Goal: Task Accomplishment & Management: Use online tool/utility

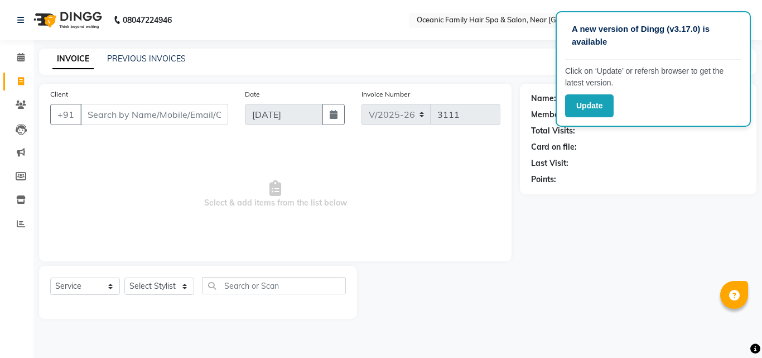
select select "4366"
select select "service"
click at [664, 209] on div "Name: Membership: Total Visits: Card on file: Last Visit: Points:" at bounding box center [642, 201] width 245 height 235
click at [182, 292] on select "Select Stylist [PERSON_NAME] [PERSON_NAME] [PERSON_NAME] Riyasat [PERSON_NAME] …" at bounding box center [159, 285] width 70 height 17
select select "88863"
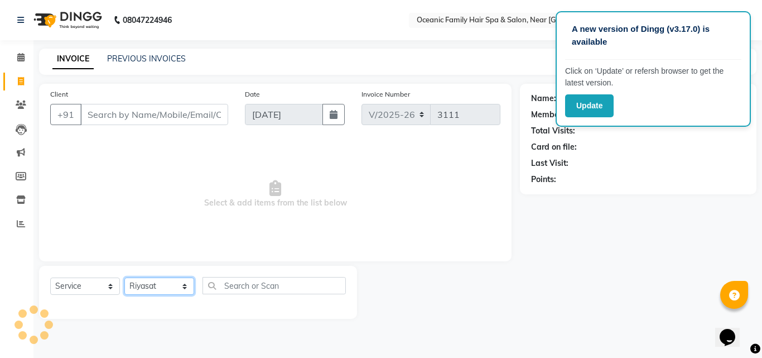
click at [124, 277] on select "Select Stylist [PERSON_NAME] [PERSON_NAME] [PERSON_NAME] Riyasat [PERSON_NAME] …" at bounding box center [159, 285] width 70 height 17
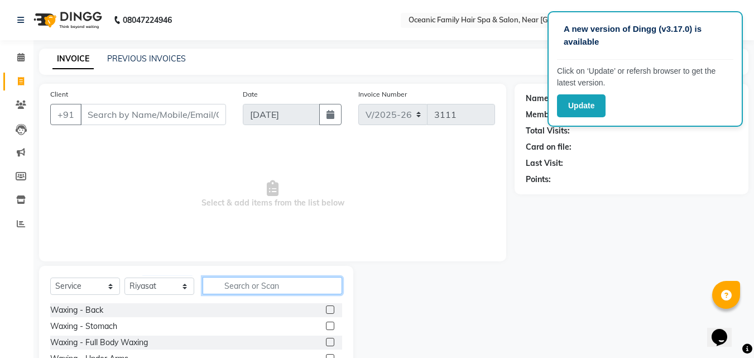
click at [247, 285] on input "text" at bounding box center [273, 285] width 140 height 17
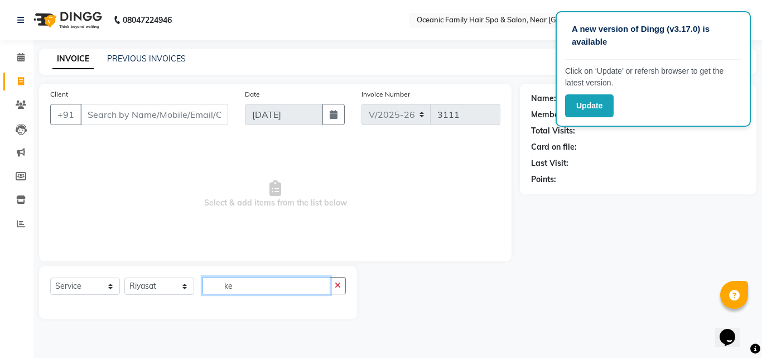
type input "k"
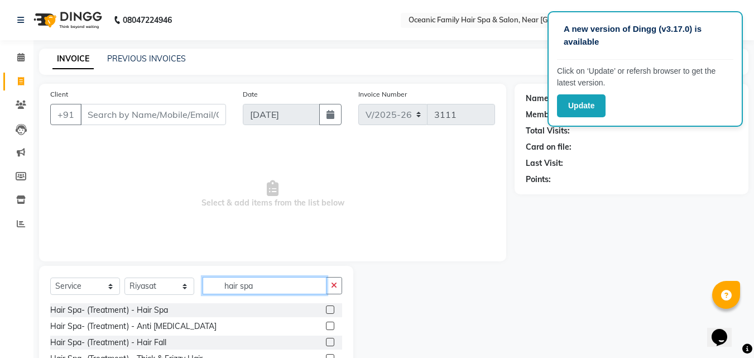
type input "hair spa"
click at [326, 311] on label at bounding box center [330, 309] width 8 height 8
click at [326, 311] on input "checkbox" at bounding box center [329, 309] width 7 height 7
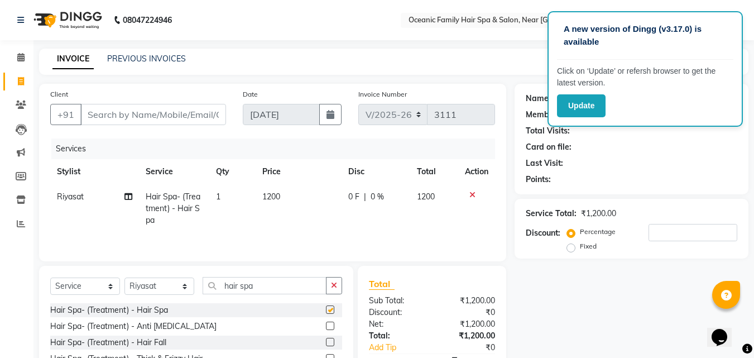
checkbox input "false"
click at [276, 191] on td "1200" at bounding box center [299, 208] width 86 height 49
select select "88863"
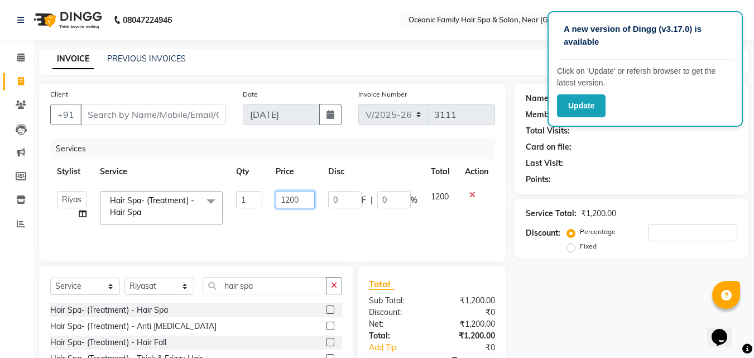
click at [289, 201] on input "1200" at bounding box center [295, 199] width 39 height 17
type input "1800"
click at [566, 302] on div "Name: Membership: Total Visits: Card on file: Last Visit: Points: Service Total…" at bounding box center [636, 257] width 242 height 347
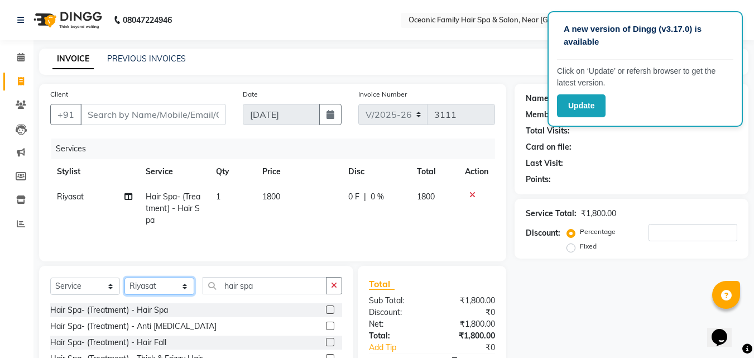
click at [184, 286] on select "Select Stylist [PERSON_NAME] [PERSON_NAME] [PERSON_NAME] Riyasat [PERSON_NAME] …" at bounding box center [159, 285] width 70 height 17
click at [560, 310] on div "Name: Membership: Total Visits: Card on file: Last Visit: Points: Service Total…" at bounding box center [636, 257] width 242 height 347
click at [338, 289] on button "button" at bounding box center [334, 285] width 16 height 17
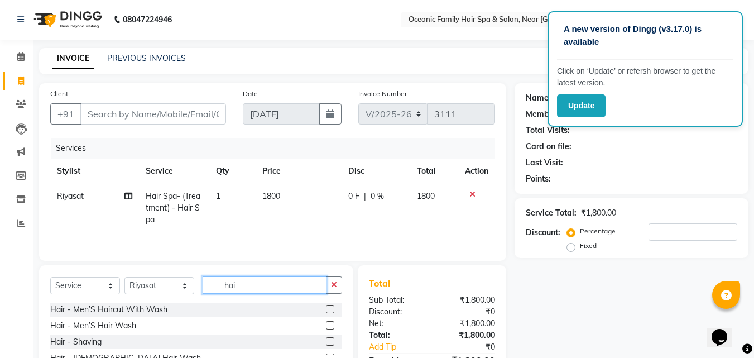
scroll to position [56, 0]
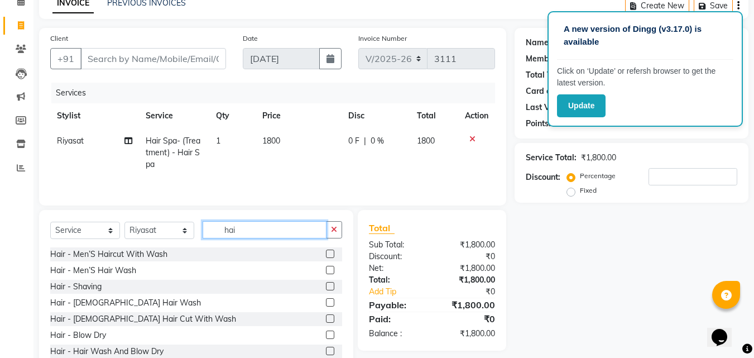
type input "hai"
click at [326, 316] on label at bounding box center [330, 318] width 8 height 8
click at [326, 316] on input "checkbox" at bounding box center [329, 318] width 7 height 7
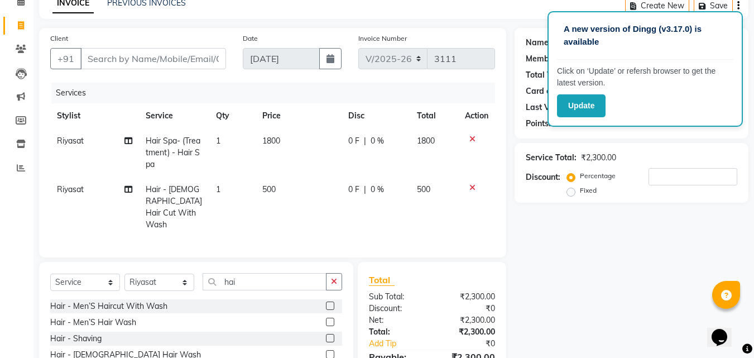
checkbox input "false"
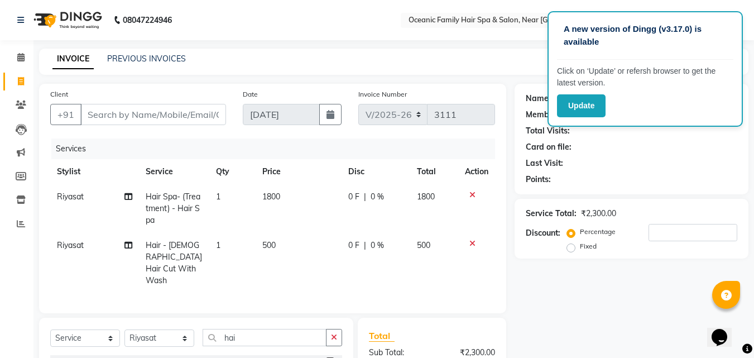
click at [709, 184] on div "Points:" at bounding box center [632, 180] width 212 height 12
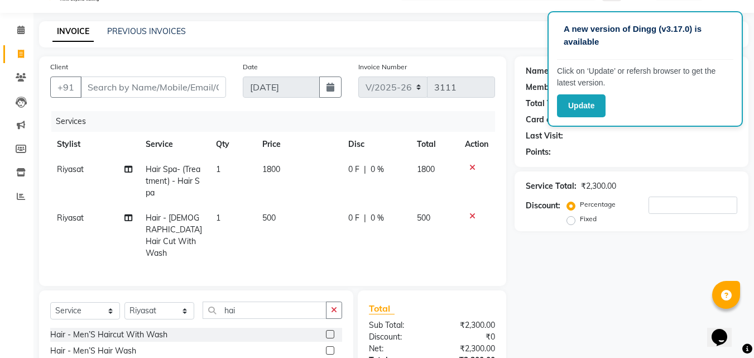
scroll to position [26, 0]
click at [112, 309] on select "Select Service Product Membership Package Voucher Prepaid Gift Card" at bounding box center [85, 311] width 70 height 17
select select "product"
click at [50, 303] on select "Select Service Product Membership Package Voucher Prepaid Gift Card" at bounding box center [85, 311] width 70 height 17
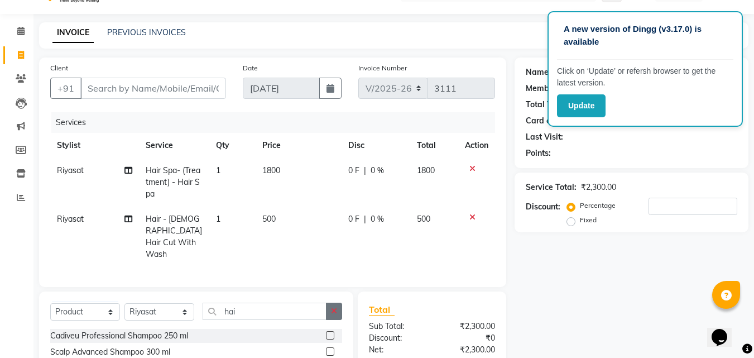
click at [330, 310] on button "button" at bounding box center [334, 310] width 16 height 17
click at [318, 309] on input "text" at bounding box center [273, 310] width 140 height 17
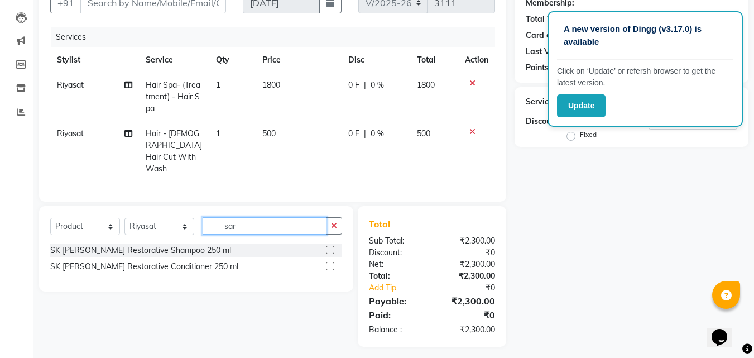
scroll to position [114, 0]
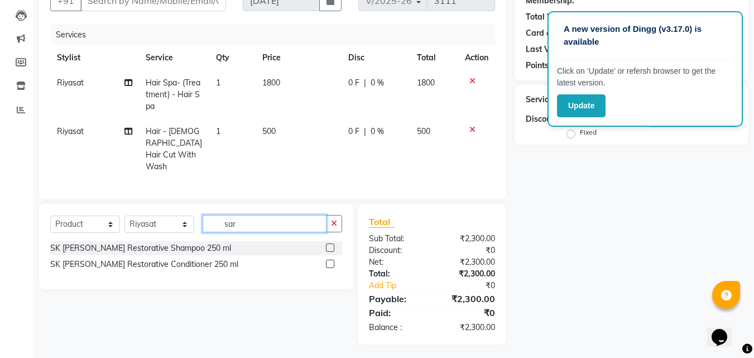
type input "sar"
click at [328, 243] on label at bounding box center [330, 247] width 8 height 8
click at [328, 244] on input "checkbox" at bounding box center [329, 247] width 7 height 7
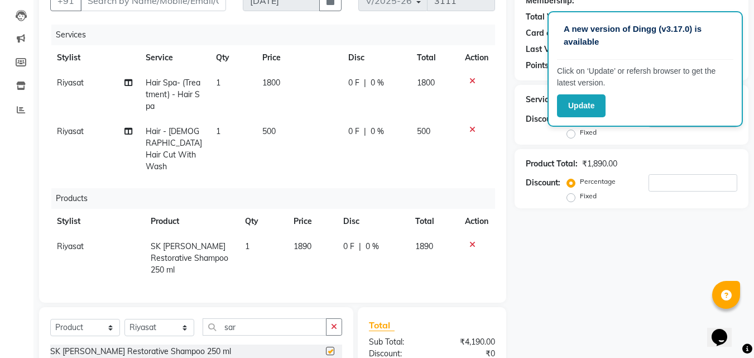
checkbox input "false"
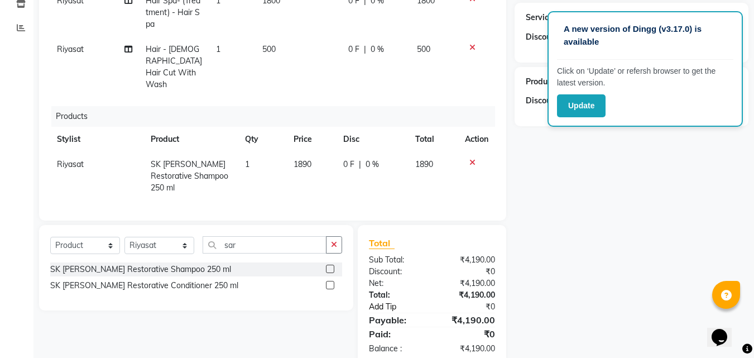
scroll to position [205, 0]
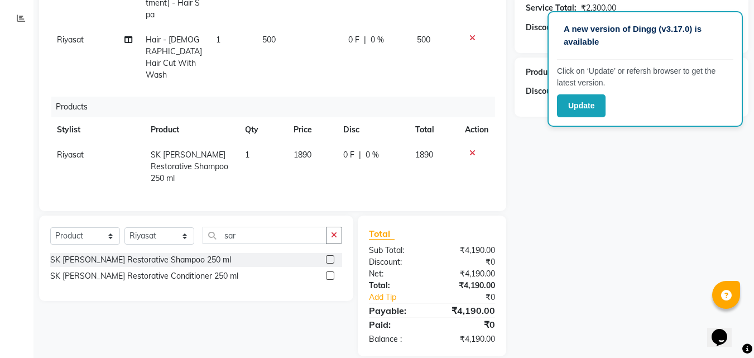
click at [329, 271] on label at bounding box center [330, 275] width 8 height 8
click at [329, 272] on input "checkbox" at bounding box center [329, 275] width 7 height 7
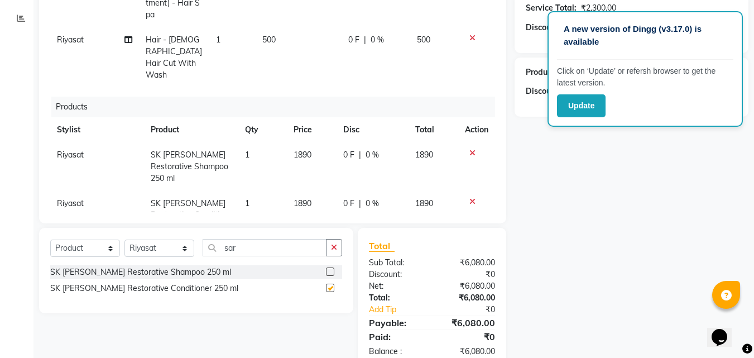
checkbox input "false"
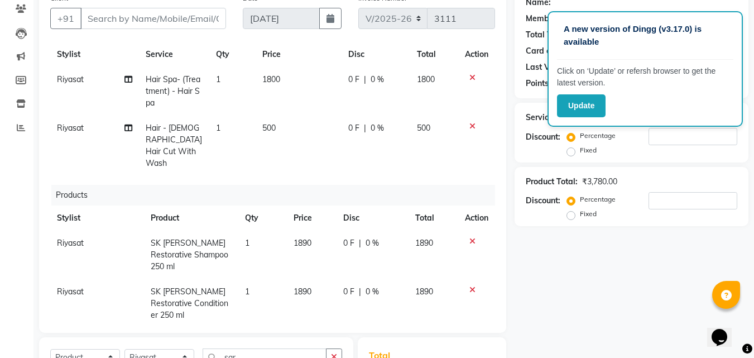
scroll to position [65, 0]
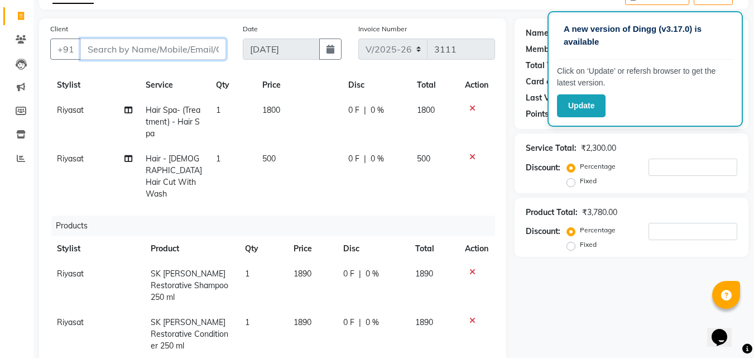
click at [119, 47] on input "Client" at bounding box center [153, 49] width 146 height 21
click at [129, 56] on input "Client" at bounding box center [153, 49] width 146 height 21
click at [104, 56] on input "Client" at bounding box center [153, 49] width 146 height 21
click at [117, 55] on input "Client" at bounding box center [153, 49] width 146 height 21
type input "7"
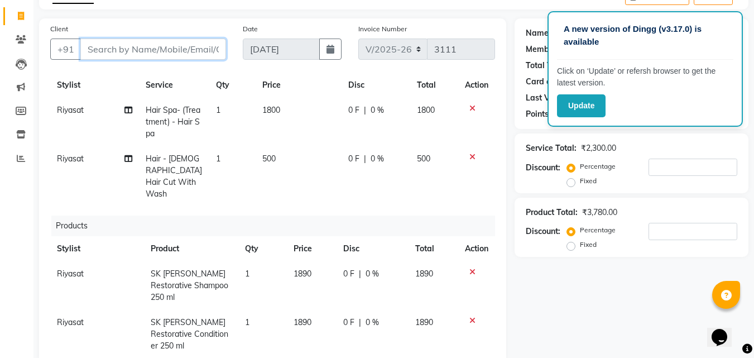
type input "0"
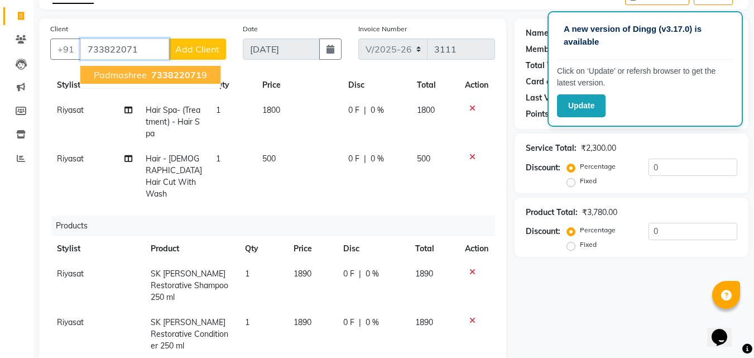
click at [135, 76] on span "Padmashree" at bounding box center [120, 74] width 53 height 11
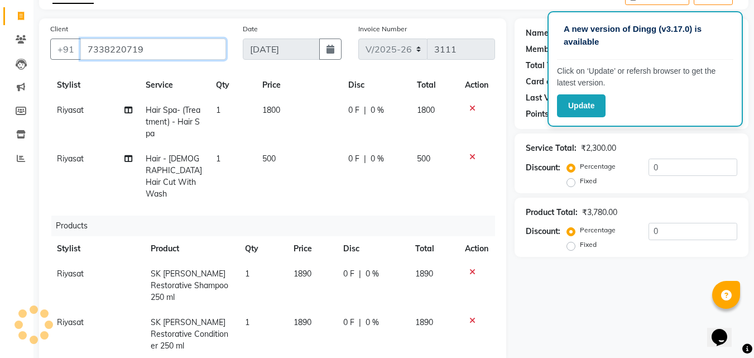
type input "7338220719"
select select "1: Object"
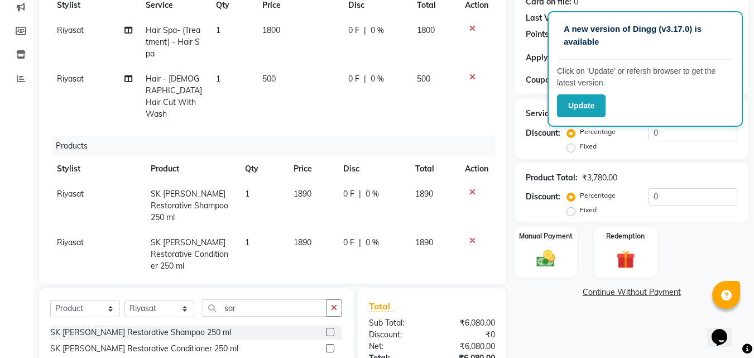
scroll to position [177, 0]
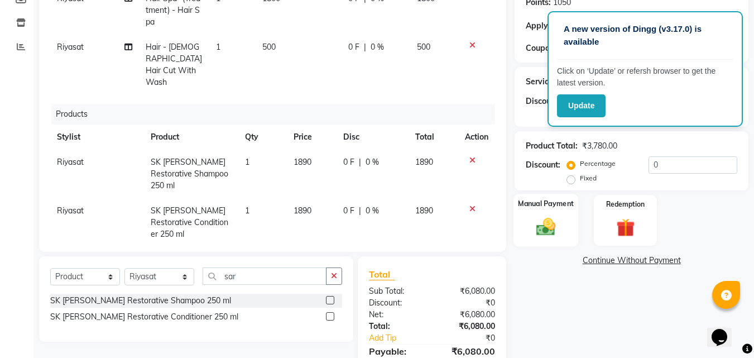
click at [525, 215] on div "Manual Payment" at bounding box center [545, 220] width 65 height 53
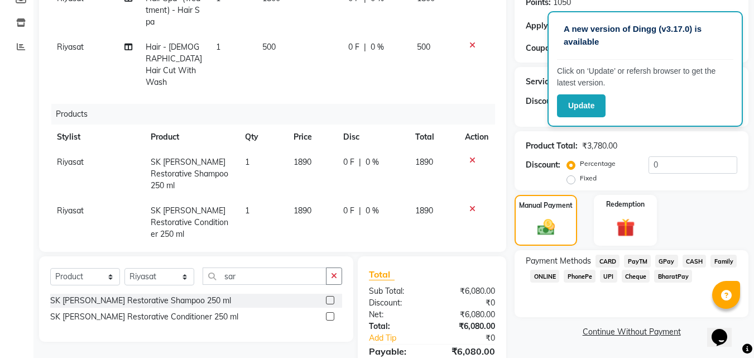
click at [608, 261] on span "CARD" at bounding box center [608, 260] width 24 height 13
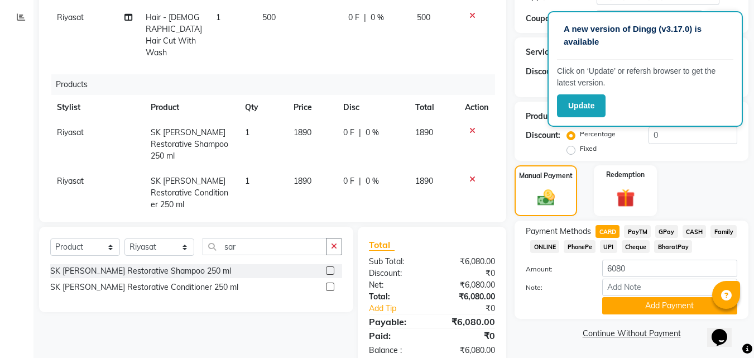
scroll to position [233, 0]
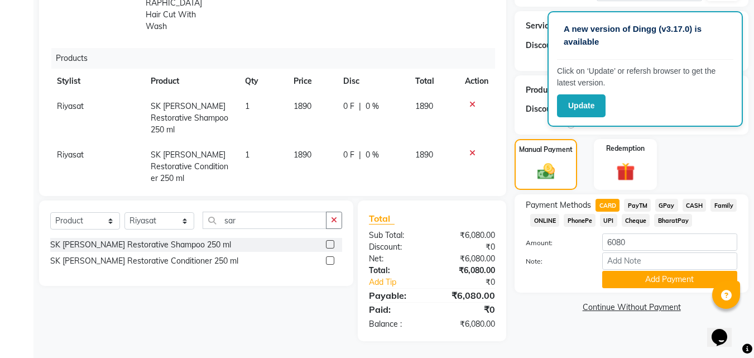
click at [638, 208] on span "PayTM" at bounding box center [637, 205] width 27 height 13
click at [656, 238] on input "6080" at bounding box center [669, 241] width 135 height 17
type input "6"
type input "5000"
click at [689, 280] on button "Add Payment" at bounding box center [669, 279] width 135 height 17
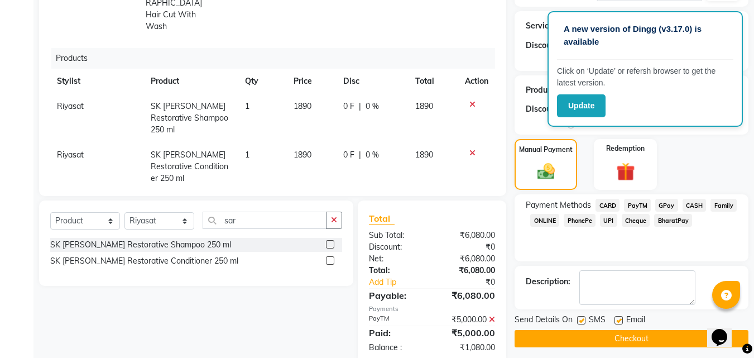
click at [606, 203] on span "CARD" at bounding box center [608, 205] width 24 height 13
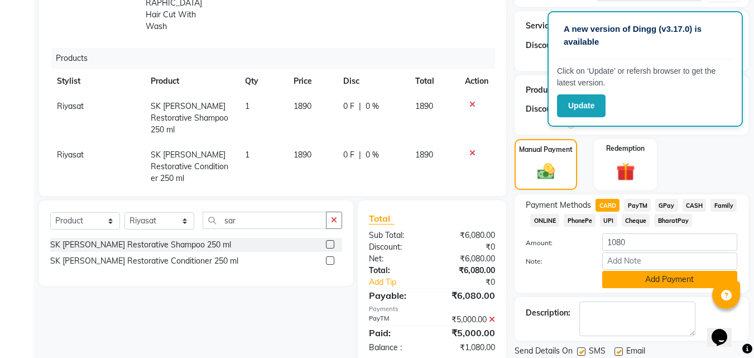
click at [694, 282] on button "Add Payment" at bounding box center [669, 279] width 135 height 17
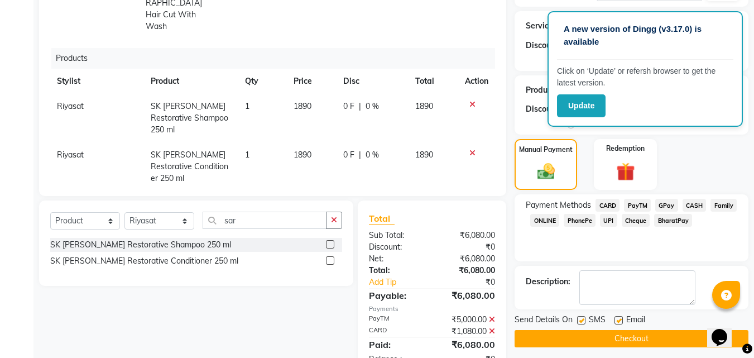
click at [691, 334] on button "Checkout" at bounding box center [632, 338] width 234 height 17
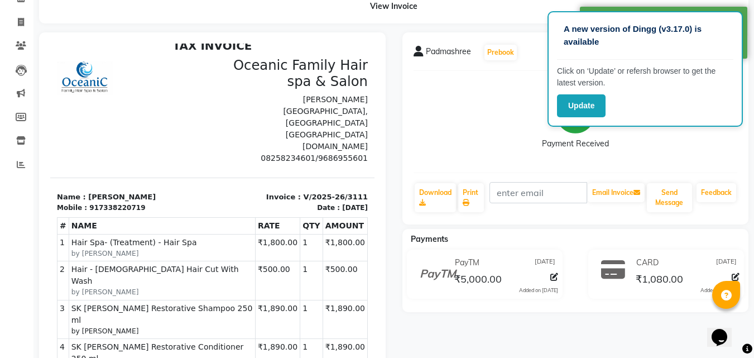
scroll to position [56, 0]
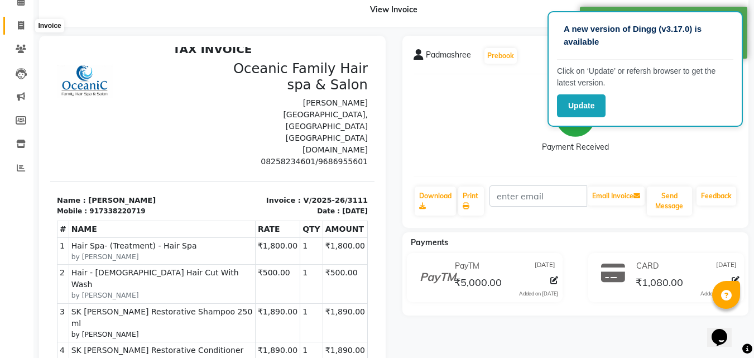
click at [22, 23] on icon at bounding box center [21, 25] width 6 height 8
select select "service"
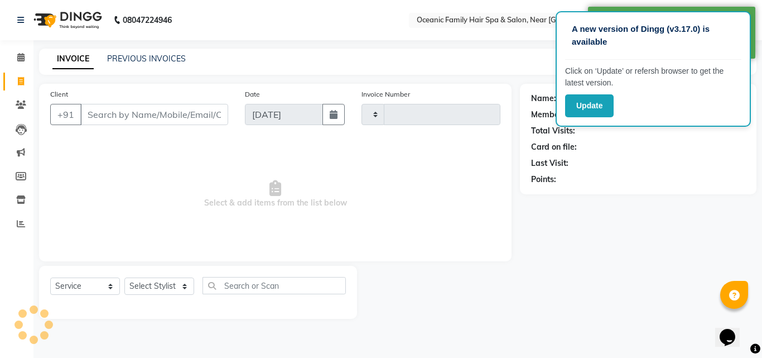
type input "3112"
select select "4366"
